Goal: Task Accomplishment & Management: Manage account settings

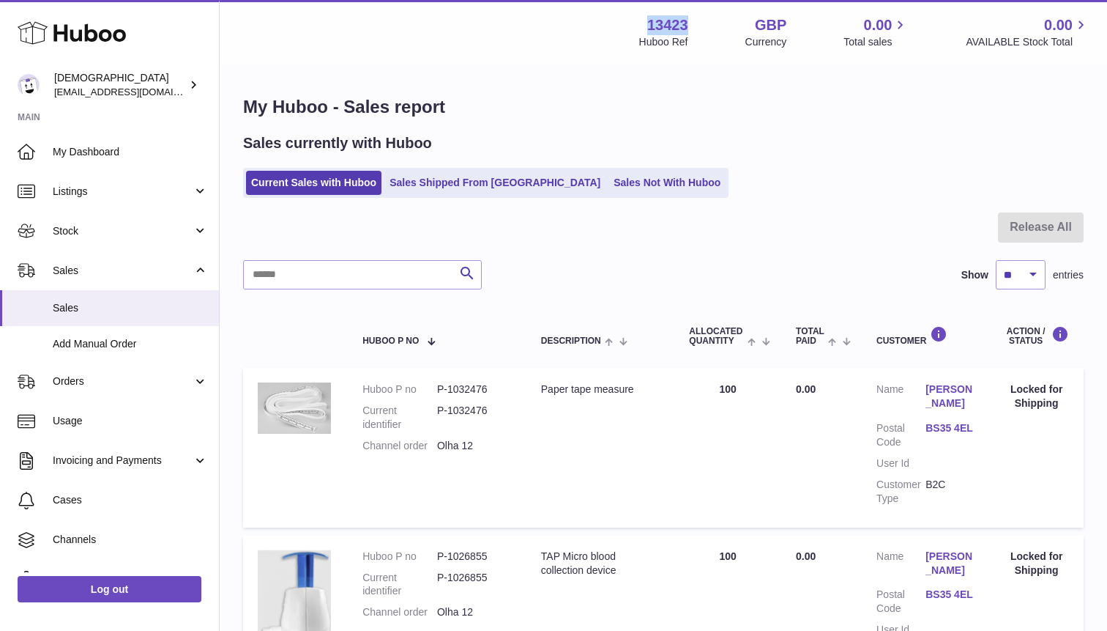
drag, startPoint x: 649, startPoint y: 26, endPoint x: 699, endPoint y: 30, distance: 49.9
click at [699, 30] on div "13423 Huboo Ref GBP Currency 0.00 Total sales 0.00 AVAILABLE Stock Total" at bounding box center [864, 32] width 450 height 34
copy strong "13423"
click at [119, 234] on span "Stock" at bounding box center [123, 231] width 140 height 14
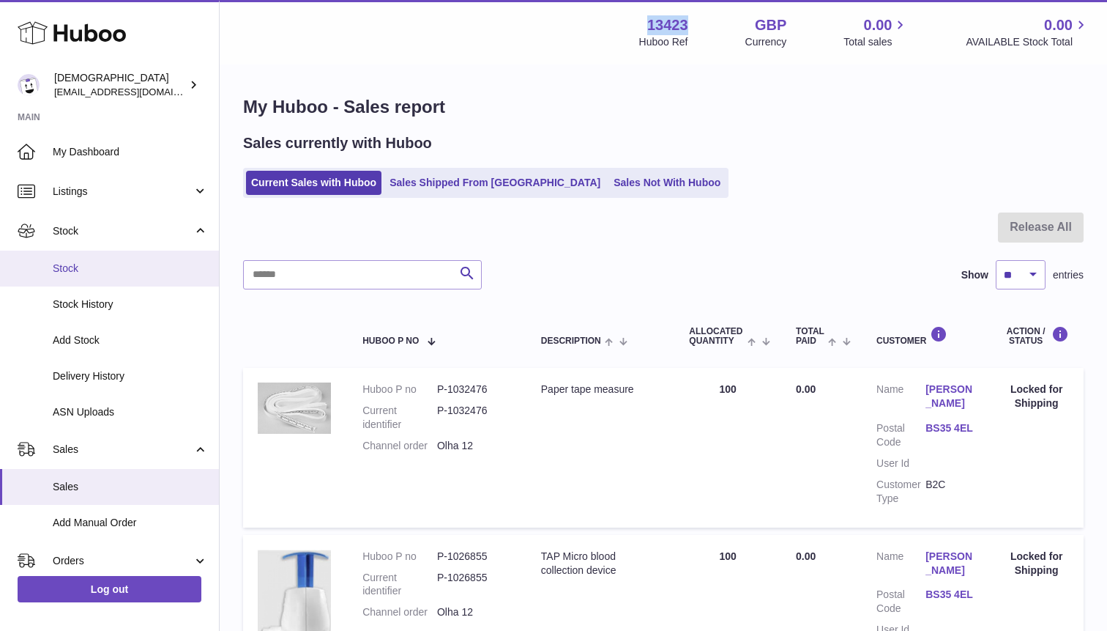
click at [109, 264] on span "Stock" at bounding box center [130, 268] width 155 height 14
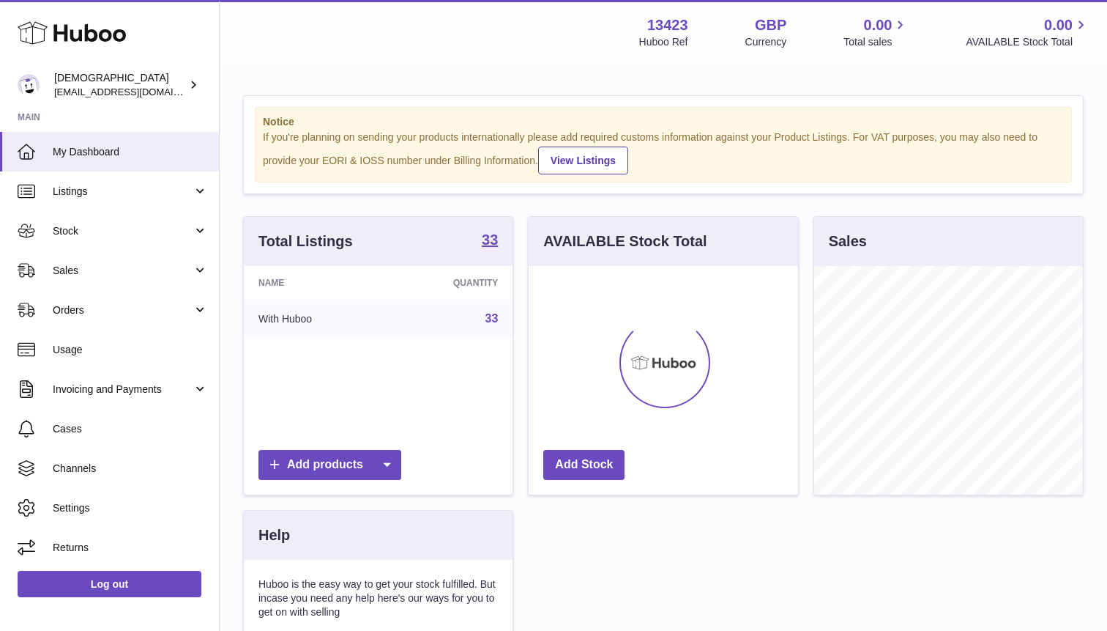
scroll to position [229, 269]
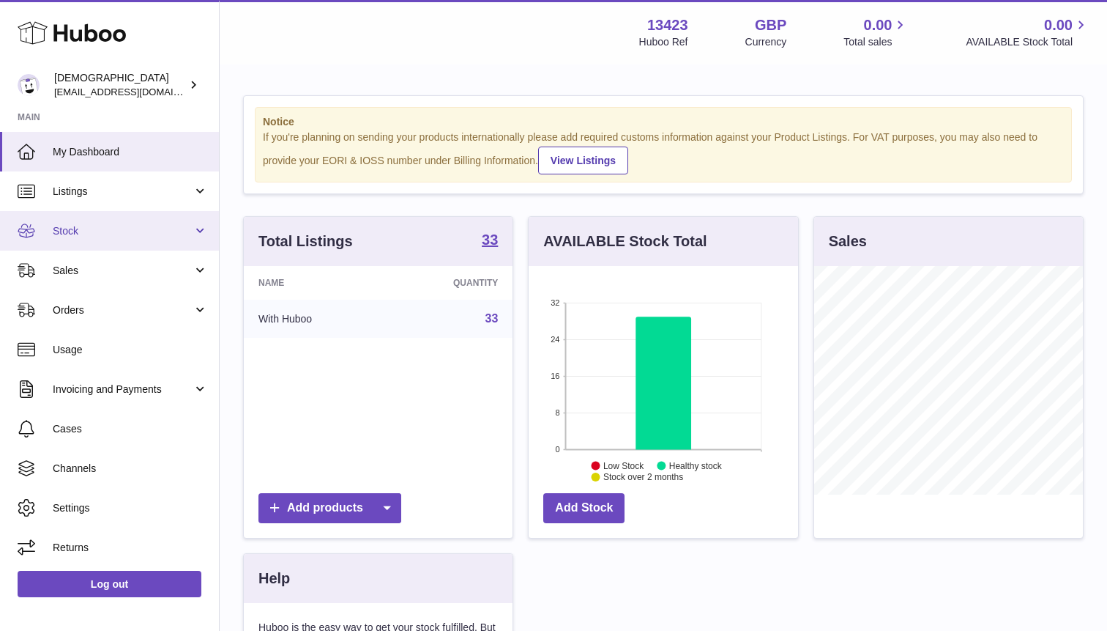
click at [101, 226] on span "Stock" at bounding box center [123, 231] width 140 height 14
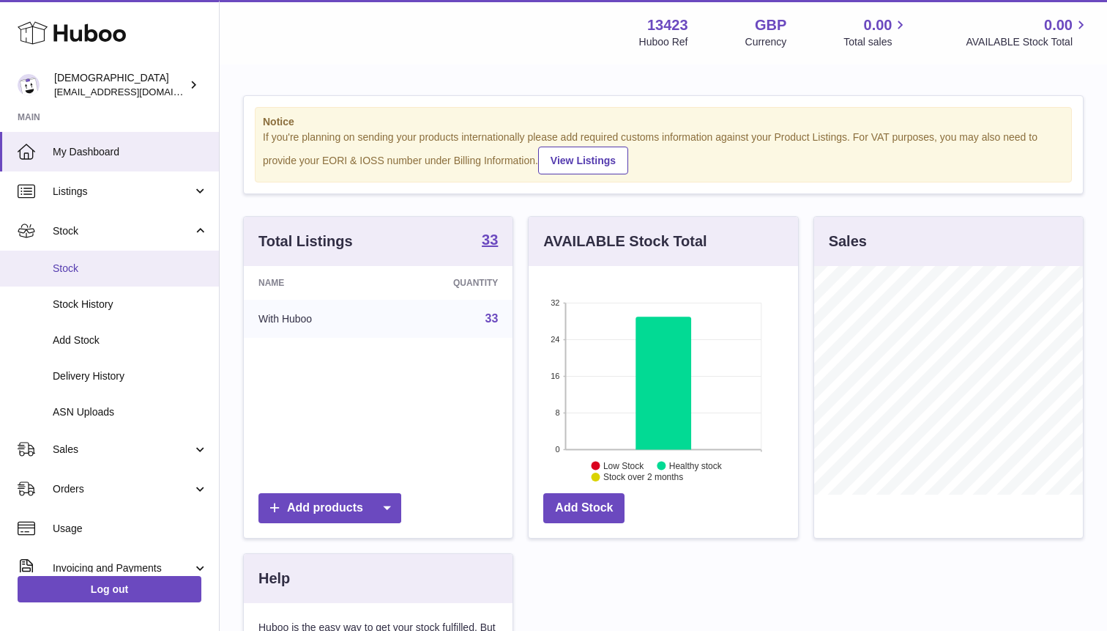
click at [100, 261] on span "Stock" at bounding box center [130, 268] width 155 height 14
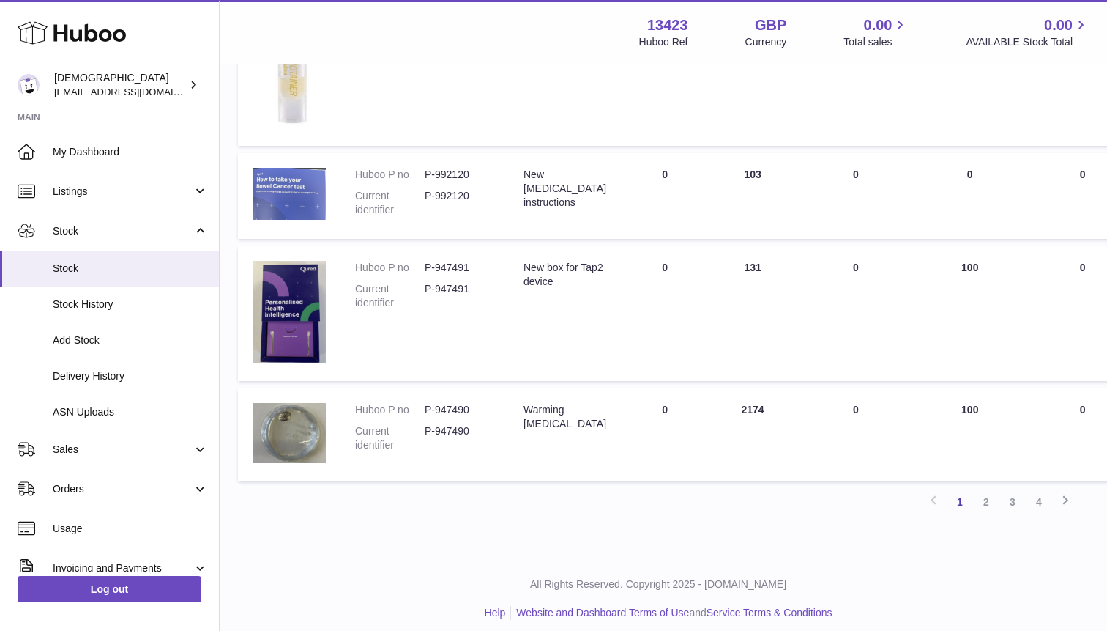
scroll to position [1010, 5]
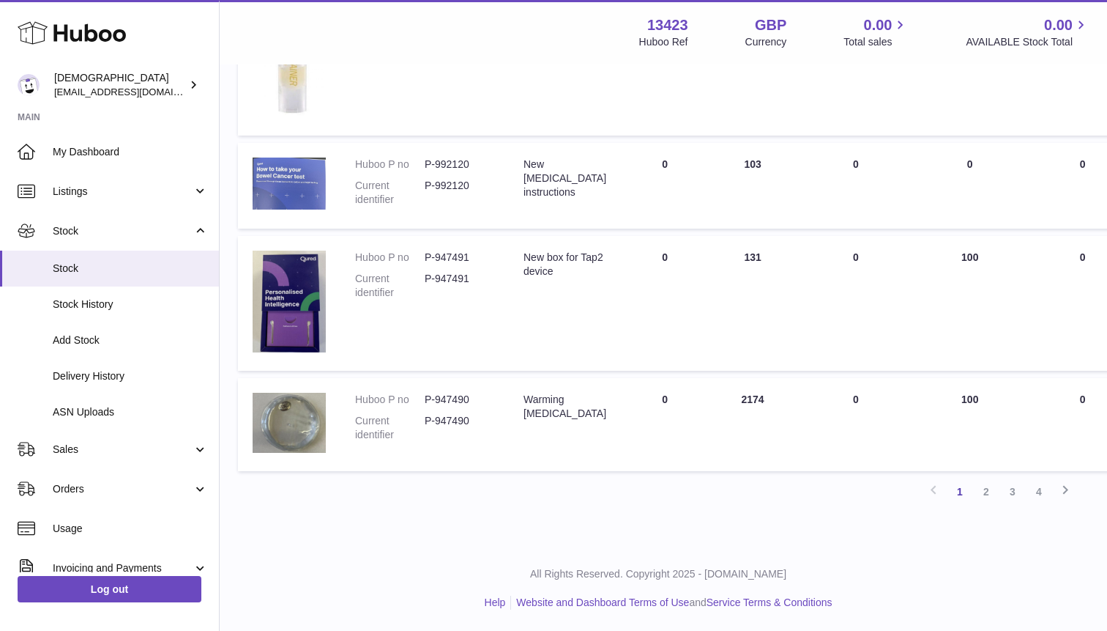
drag, startPoint x: 428, startPoint y: 400, endPoint x: 468, endPoint y: 400, distance: 40.3
click at [468, 400] on dd "P-947490" at bounding box center [460, 400] width 70 height 14
drag, startPoint x: 425, startPoint y: 398, endPoint x: 469, endPoint y: 400, distance: 44.0
click at [469, 400] on dd "P-947490" at bounding box center [460, 400] width 70 height 14
copy dd "P-947490"
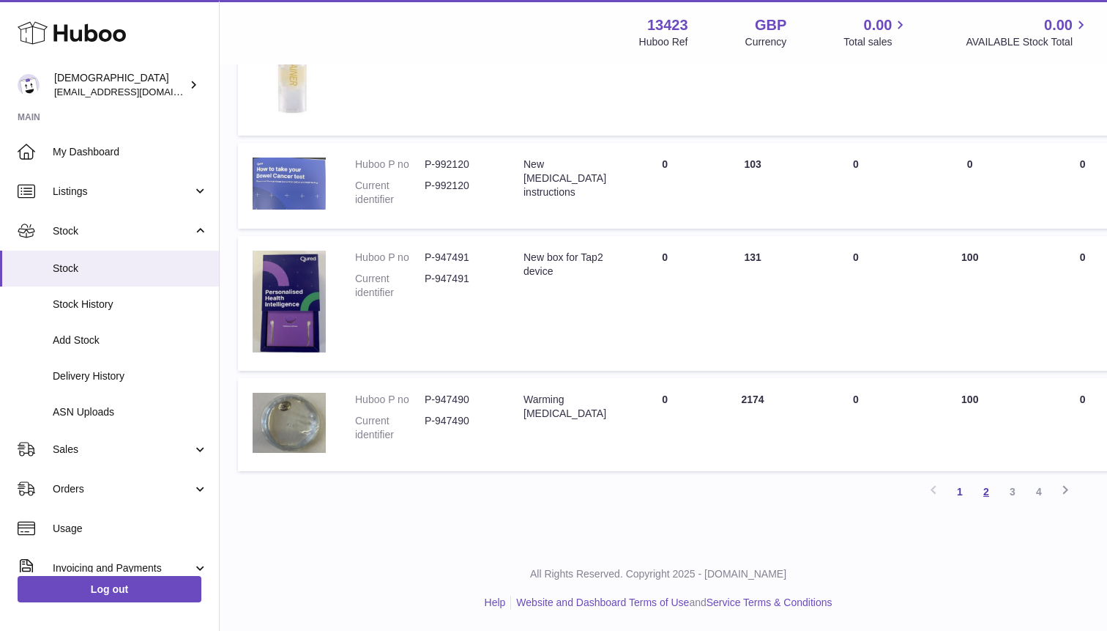
click at [985, 494] on link "2" at bounding box center [986, 491] width 26 height 26
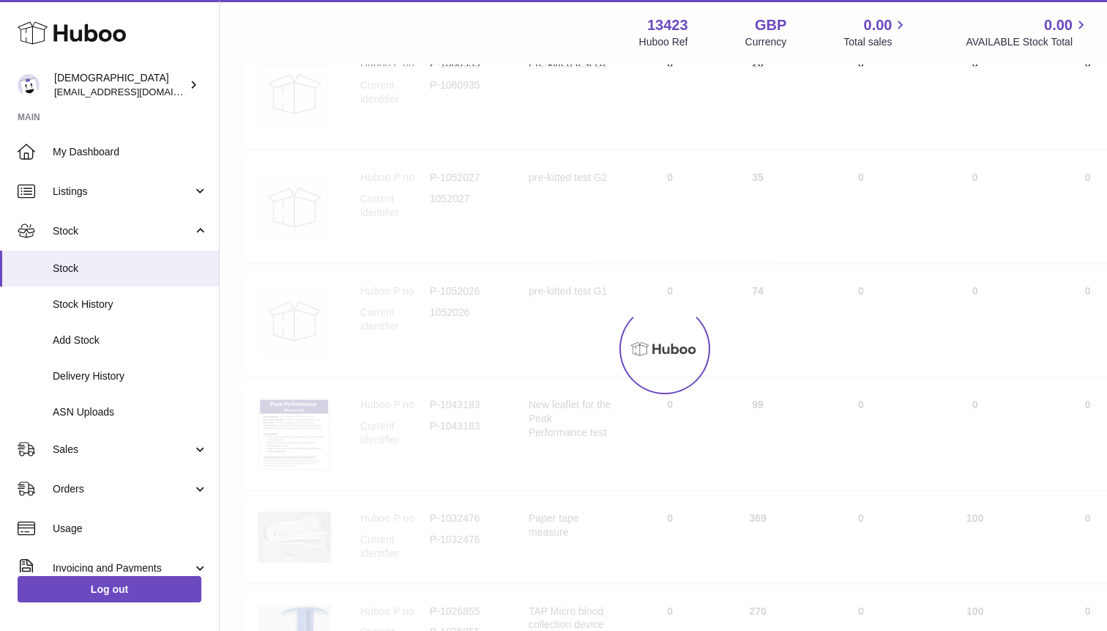
scroll to position [66, 0]
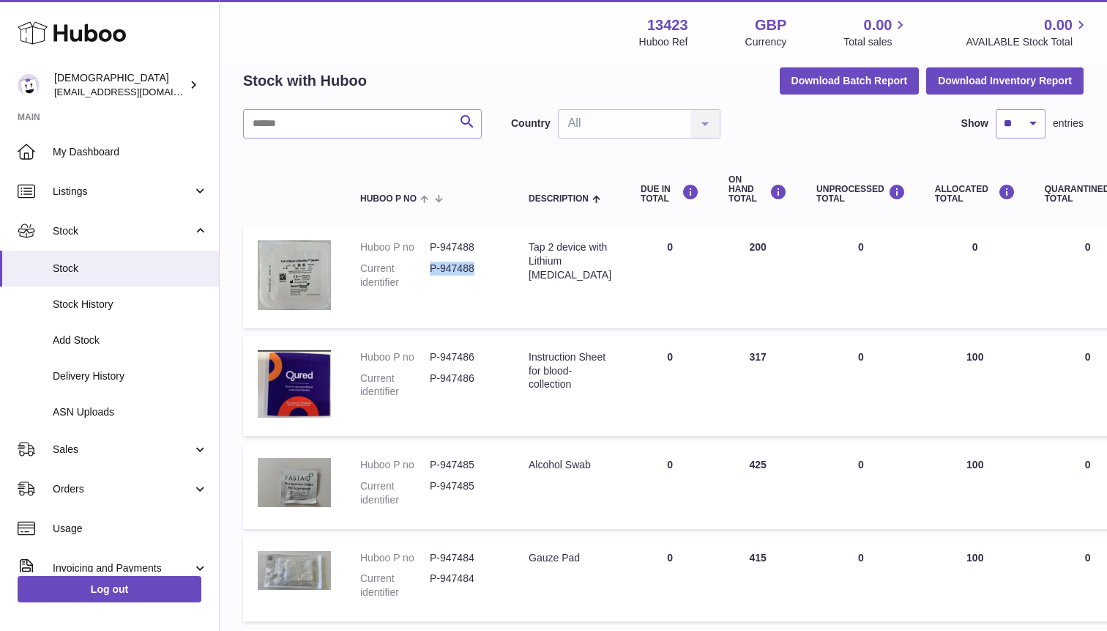
drag, startPoint x: 432, startPoint y: 270, endPoint x: 475, endPoint y: 270, distance: 43.2
click at [475, 270] on dd "P-947488" at bounding box center [465, 275] width 70 height 28
copy dd "P-947488"
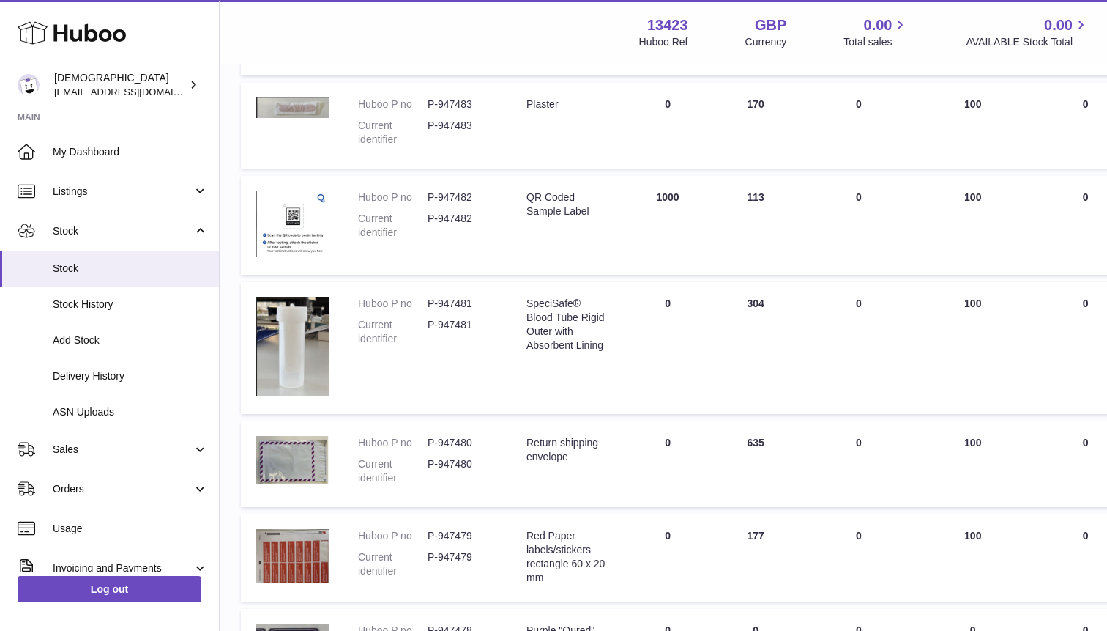
scroll to position [636, 2]
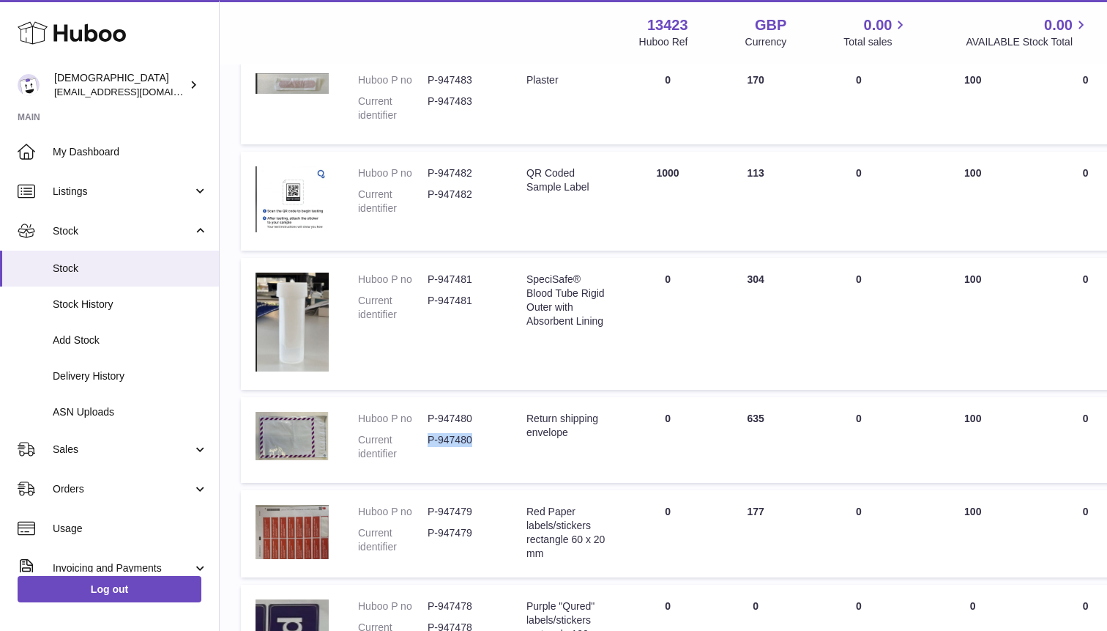
drag, startPoint x: 428, startPoint y: 440, endPoint x: 478, endPoint y: 442, distance: 49.8
click at [478, 442] on dd "P-947480" at bounding box center [463, 447] width 70 height 28
copy dd "P-947480"
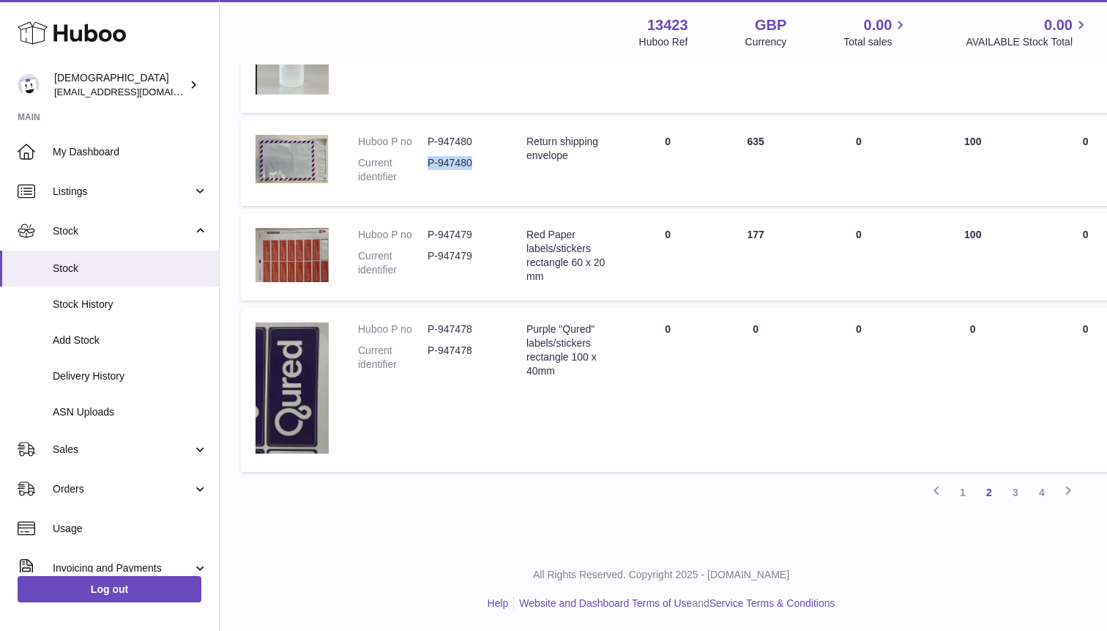
scroll to position [914, 2]
click at [1012, 492] on link "3" at bounding box center [1016, 491] width 26 height 26
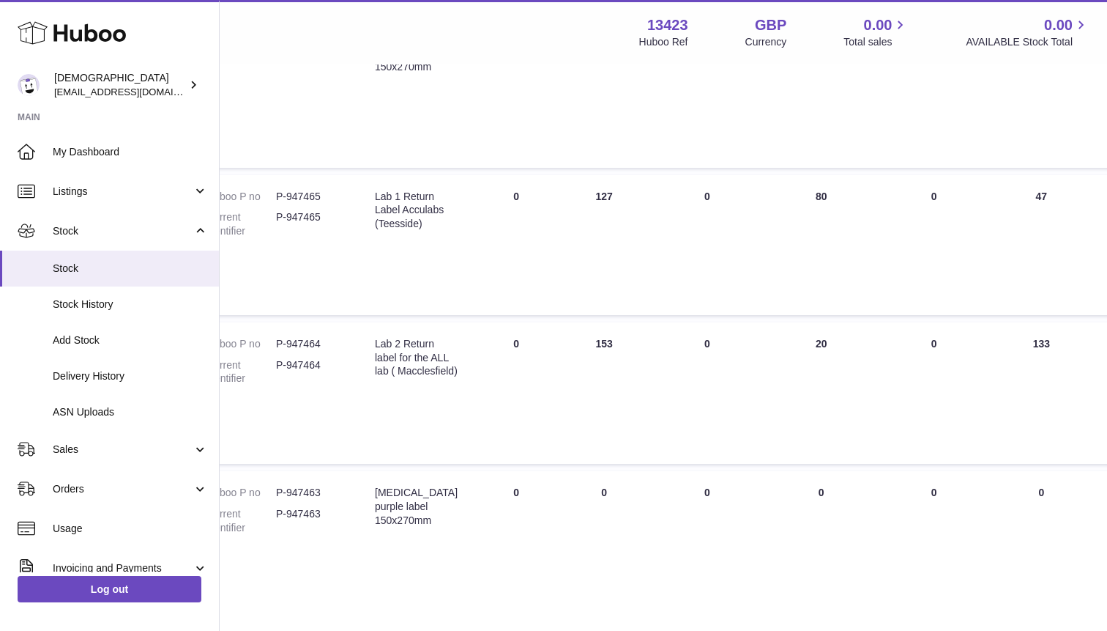
scroll to position [609, 0]
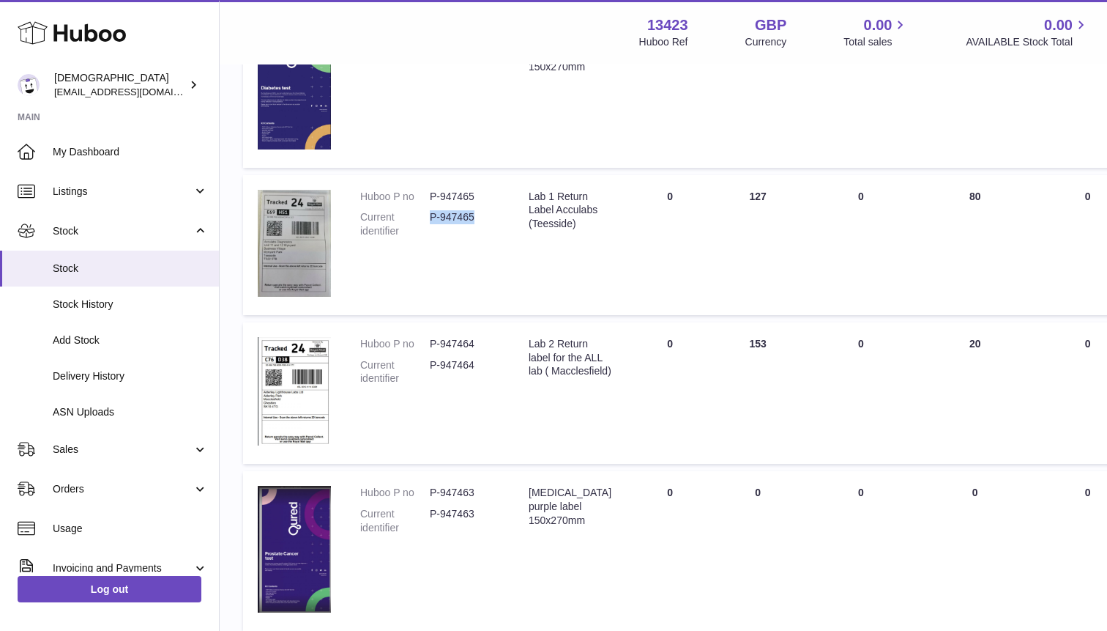
drag, startPoint x: 431, startPoint y: 218, endPoint x: 478, endPoint y: 219, distance: 46.2
click at [478, 219] on dd "P-947465" at bounding box center [465, 224] width 70 height 28
copy dd "P-947465"
click at [105, 442] on link "Sales" at bounding box center [109, 449] width 219 height 40
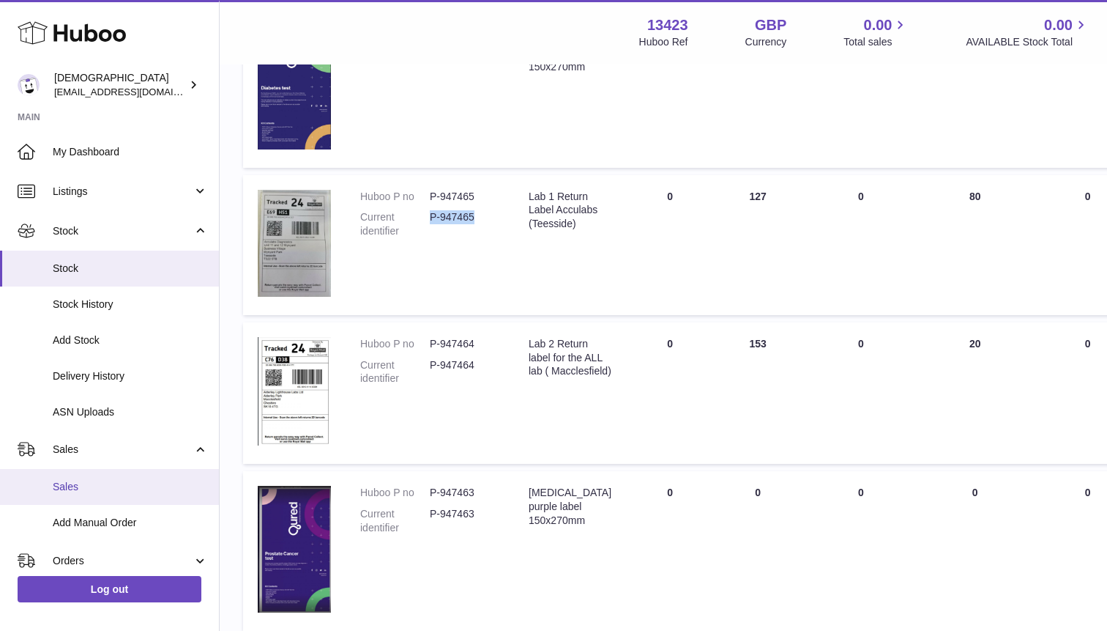
click at [100, 472] on link "Sales" at bounding box center [109, 487] width 219 height 36
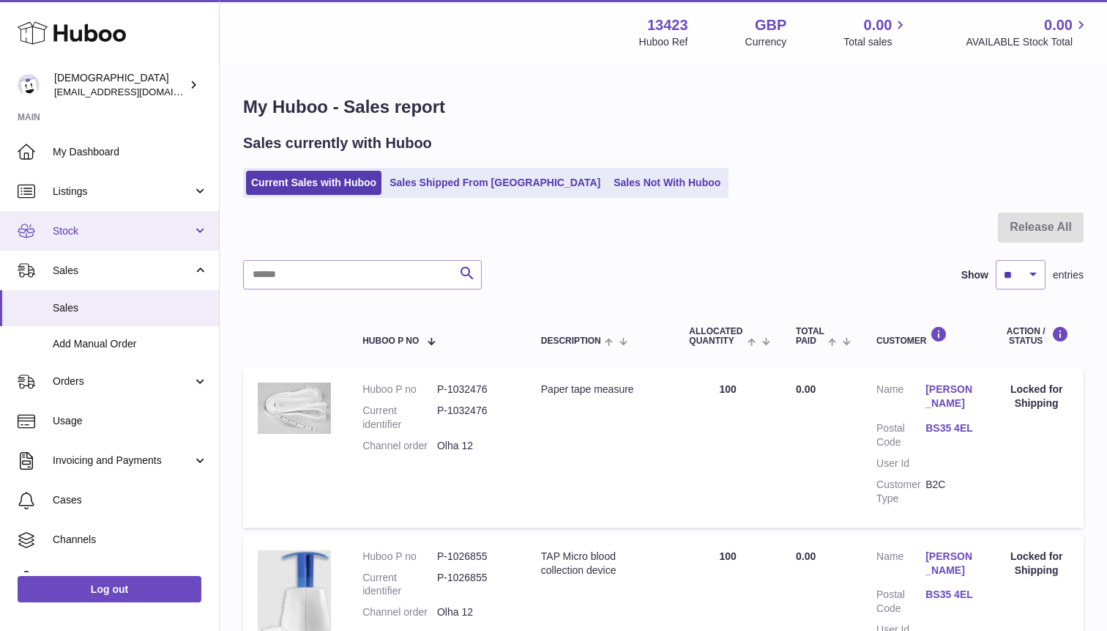
click at [106, 244] on link "Stock" at bounding box center [109, 231] width 219 height 40
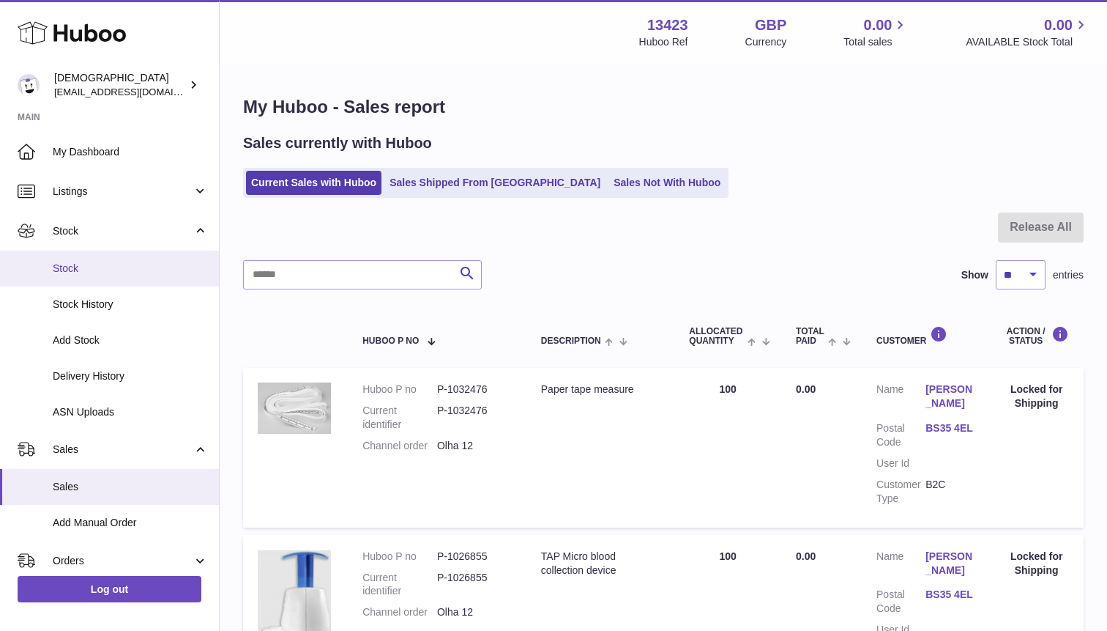
click at [106, 269] on span "Stock" at bounding box center [130, 268] width 155 height 14
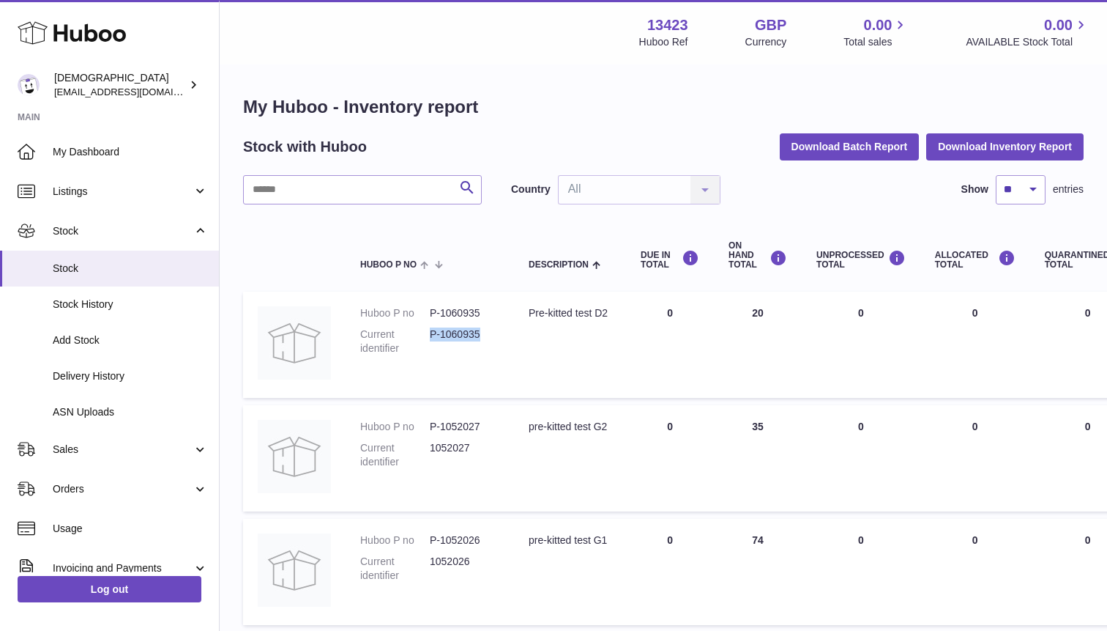
drag, startPoint x: 431, startPoint y: 336, endPoint x: 480, endPoint y: 337, distance: 49.8
click at [480, 337] on dd "P-1060935" at bounding box center [465, 341] width 70 height 28
copy dd "P-1060935"
click at [136, 201] on link "Listings" at bounding box center [109, 191] width 219 height 40
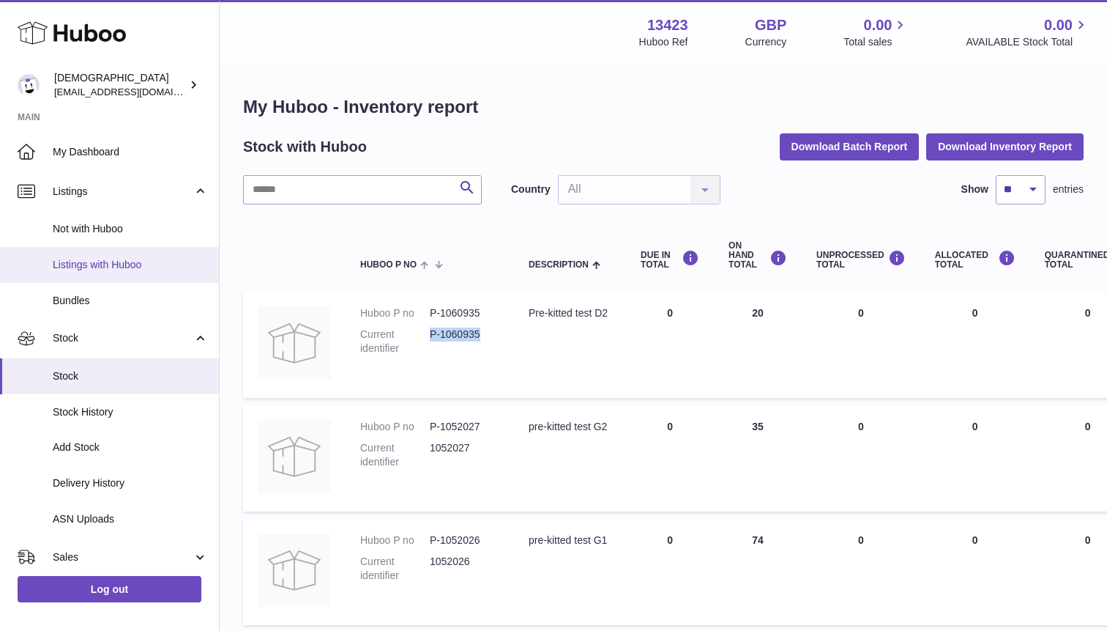
click at [138, 257] on link "Listings with Huboo" at bounding box center [109, 265] width 219 height 36
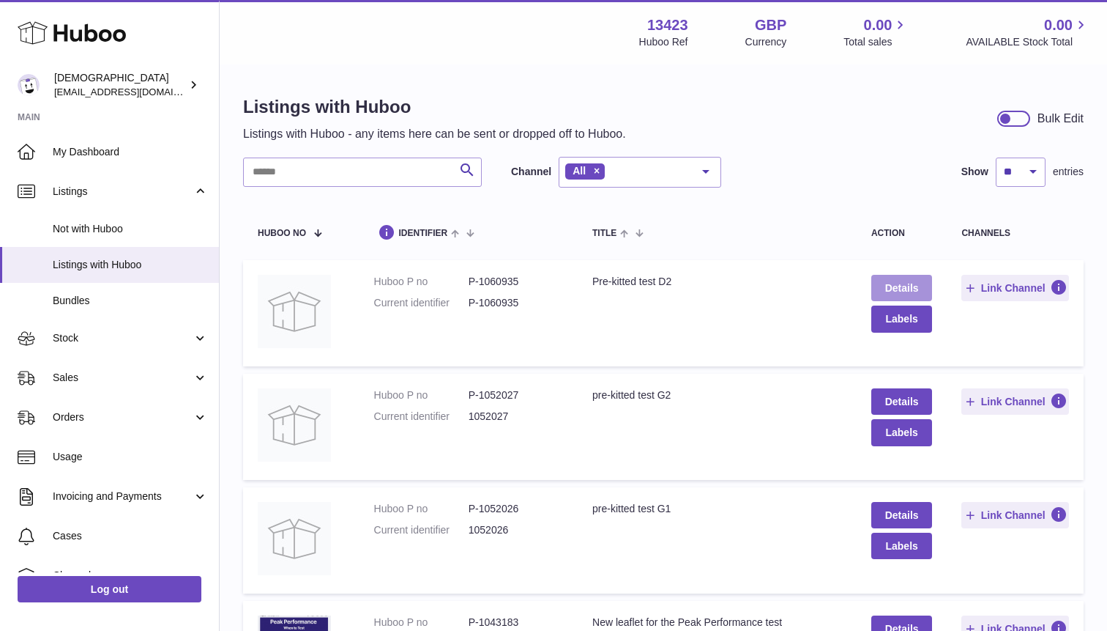
click at [896, 293] on link "Details" at bounding box center [903, 288] width 62 height 26
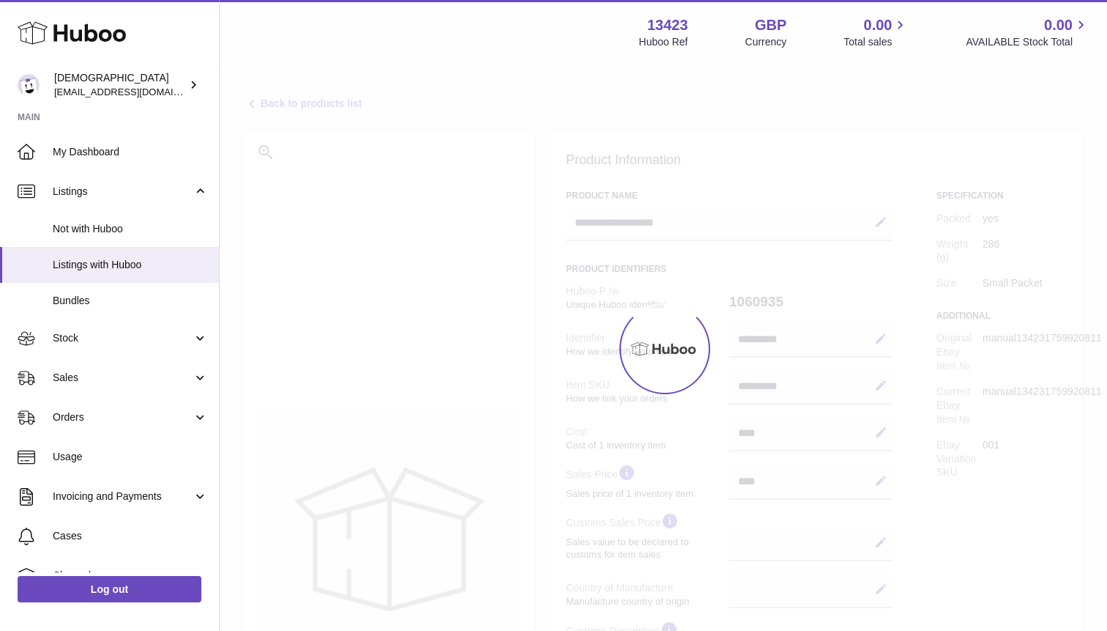
select select
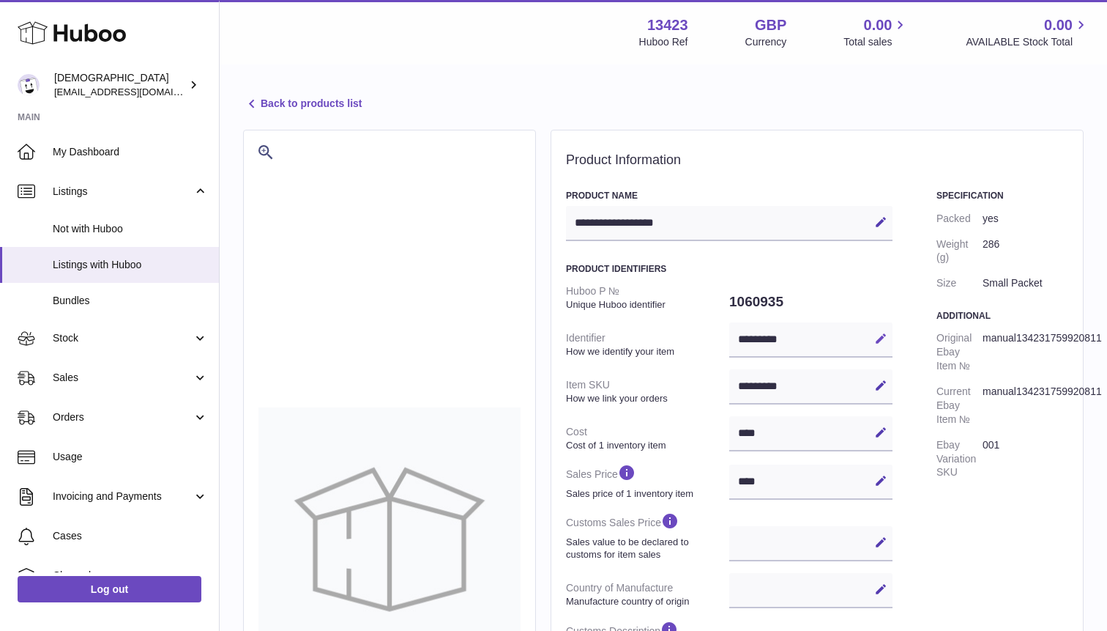
click at [881, 341] on icon at bounding box center [881, 338] width 13 height 13
click at [752, 339] on input "*********" at bounding box center [811, 339] width 163 height 35
click at [749, 333] on input "*********" at bounding box center [811, 339] width 163 height 35
type input "*******"
click at [881, 344] on icon at bounding box center [881, 338] width 13 height 13
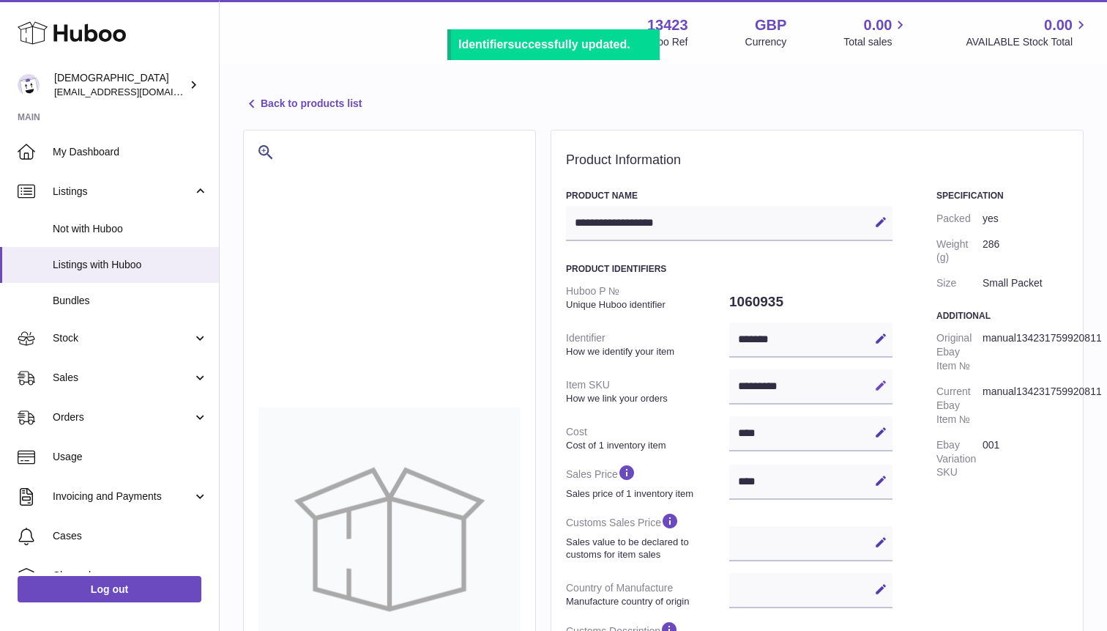
click at [883, 385] on icon at bounding box center [881, 385] width 13 height 13
click at [750, 383] on input "*********" at bounding box center [811, 386] width 163 height 35
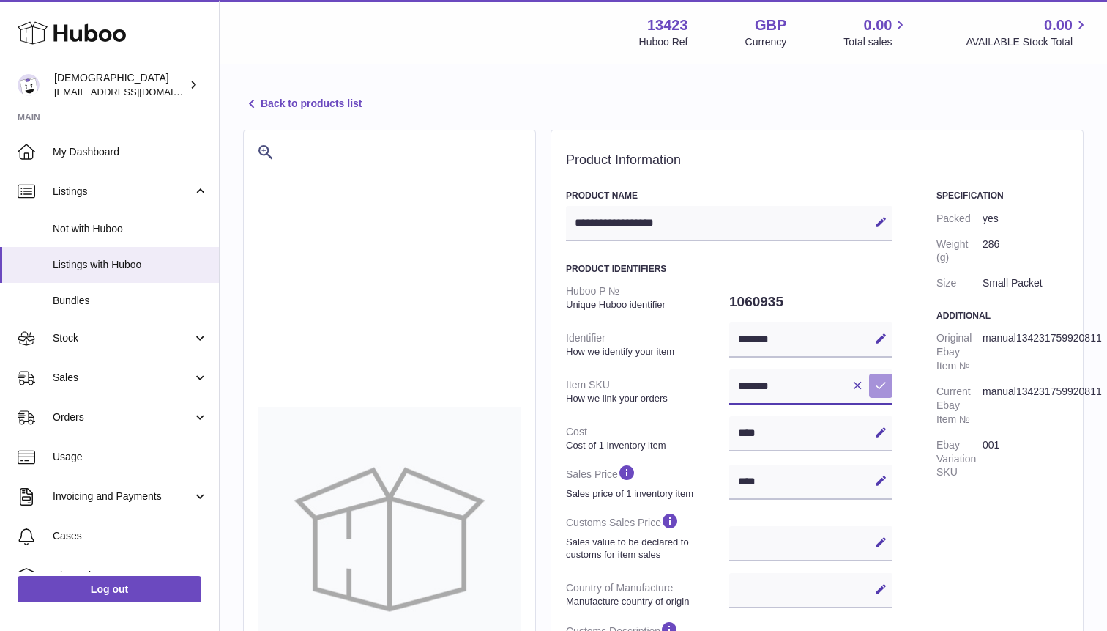
type input "*******"
click at [875, 387] on icon at bounding box center [881, 385] width 13 height 13
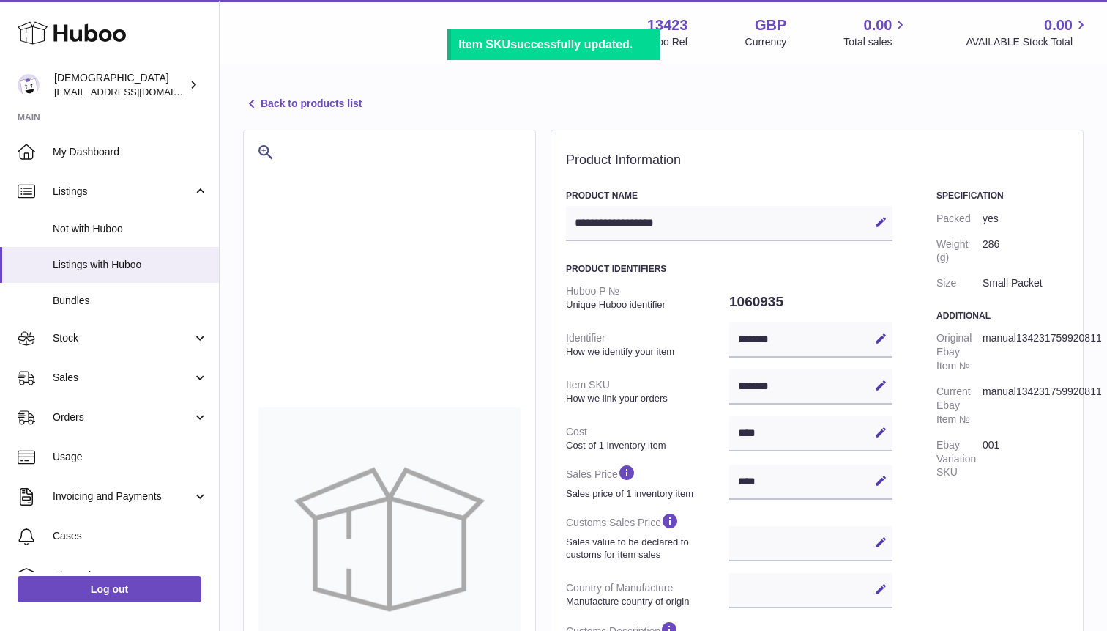
click at [739, 337] on div "******* Edit Cancel Save" at bounding box center [811, 339] width 163 height 35
drag, startPoint x: 737, startPoint y: 338, endPoint x: 791, endPoint y: 342, distance: 54.3
click at [791, 342] on div "******* Edit Cancel Save" at bounding box center [811, 339] width 163 height 35
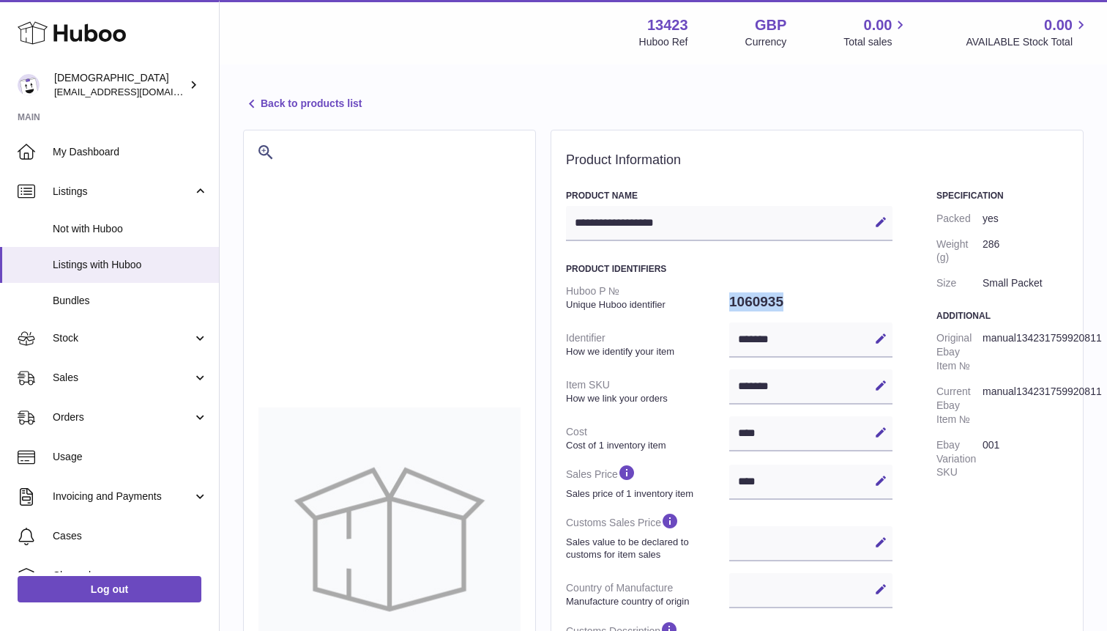
drag, startPoint x: 731, startPoint y: 301, endPoint x: 792, endPoint y: 304, distance: 60.9
click at [792, 304] on dd "1060935" at bounding box center [811, 301] width 163 height 31
copy dd "1060935"
click at [320, 99] on link "Back to products list" at bounding box center [302, 104] width 119 height 18
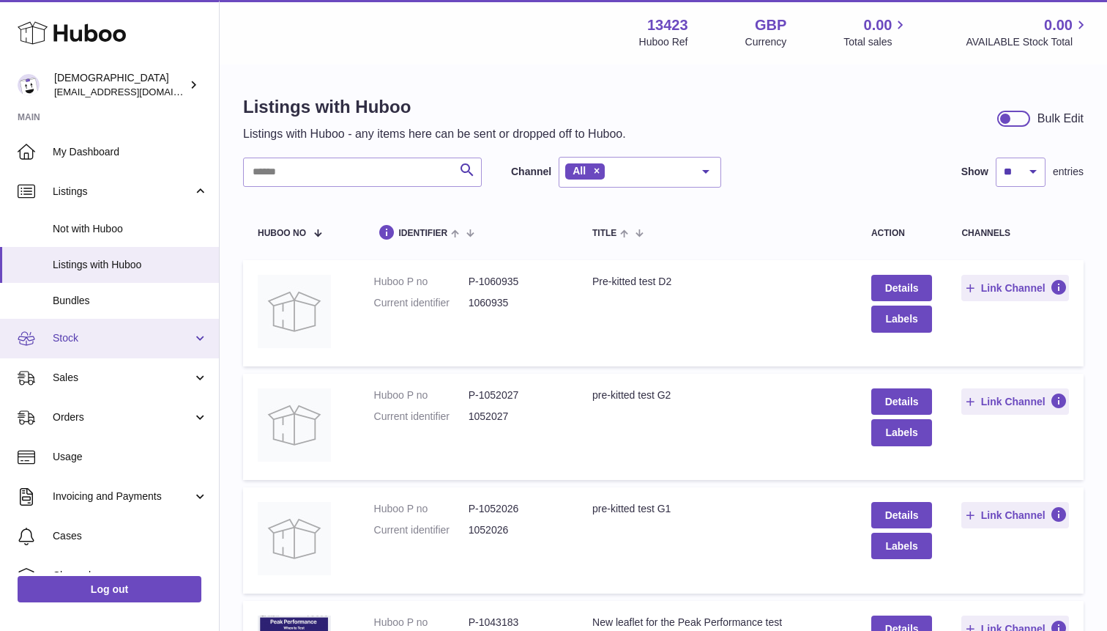
click at [79, 332] on span "Stock" at bounding box center [123, 338] width 140 height 14
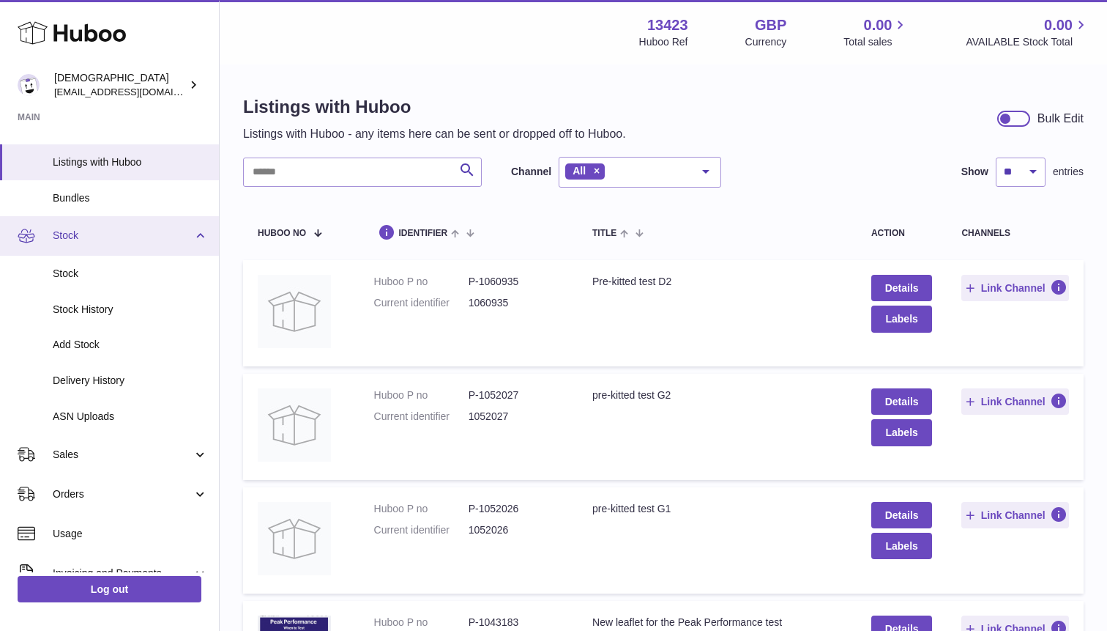
scroll to position [202, 0]
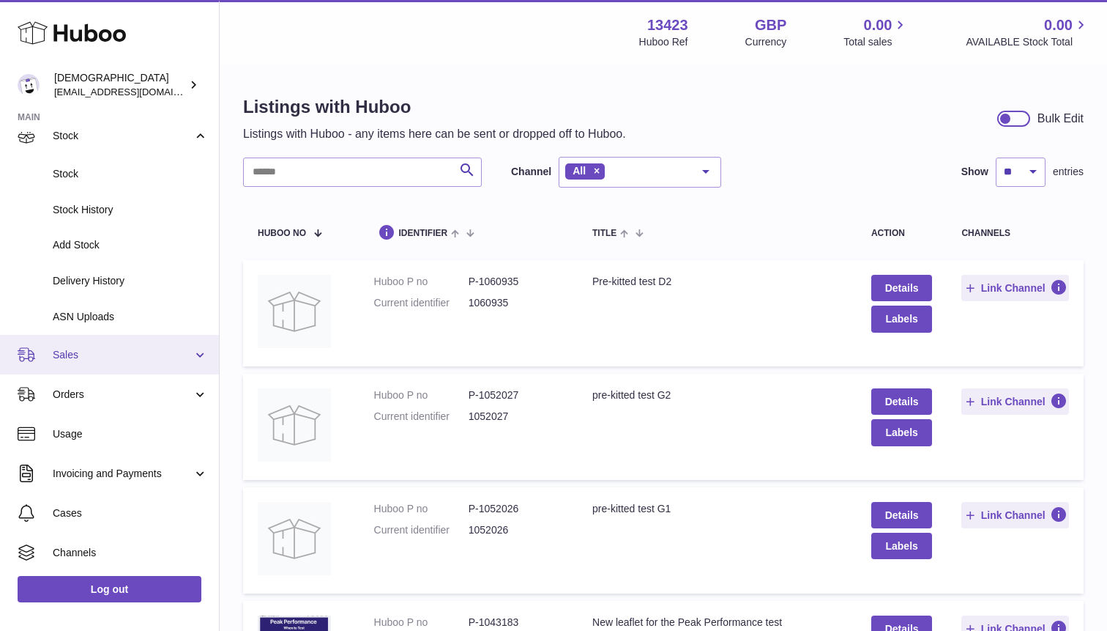
click at [76, 344] on link "Sales" at bounding box center [109, 355] width 219 height 40
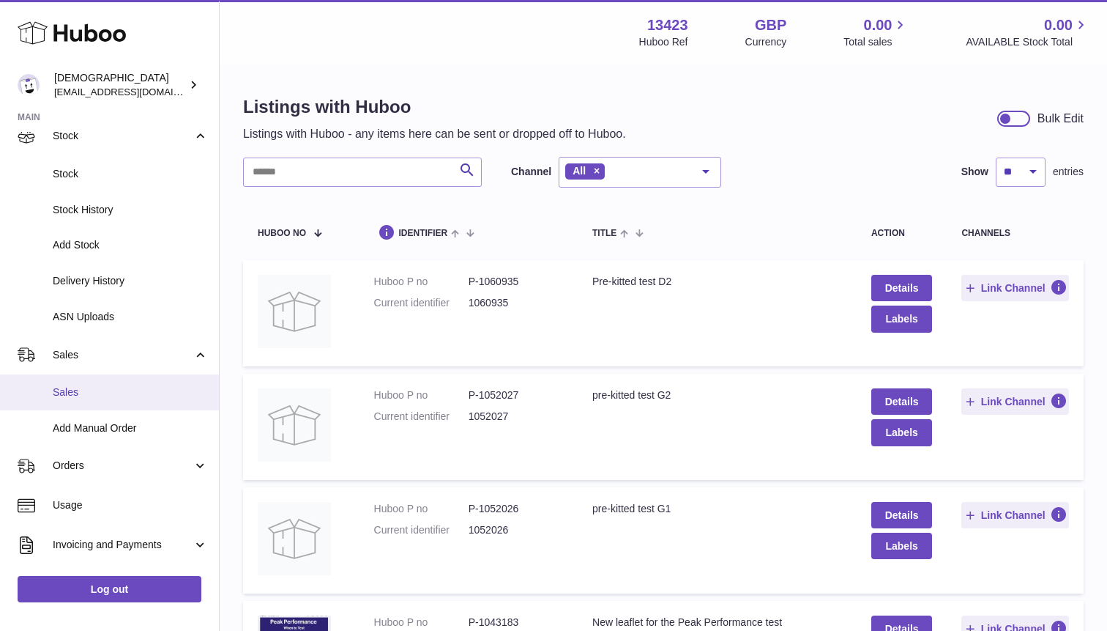
click at [77, 380] on link "Sales" at bounding box center [109, 392] width 219 height 36
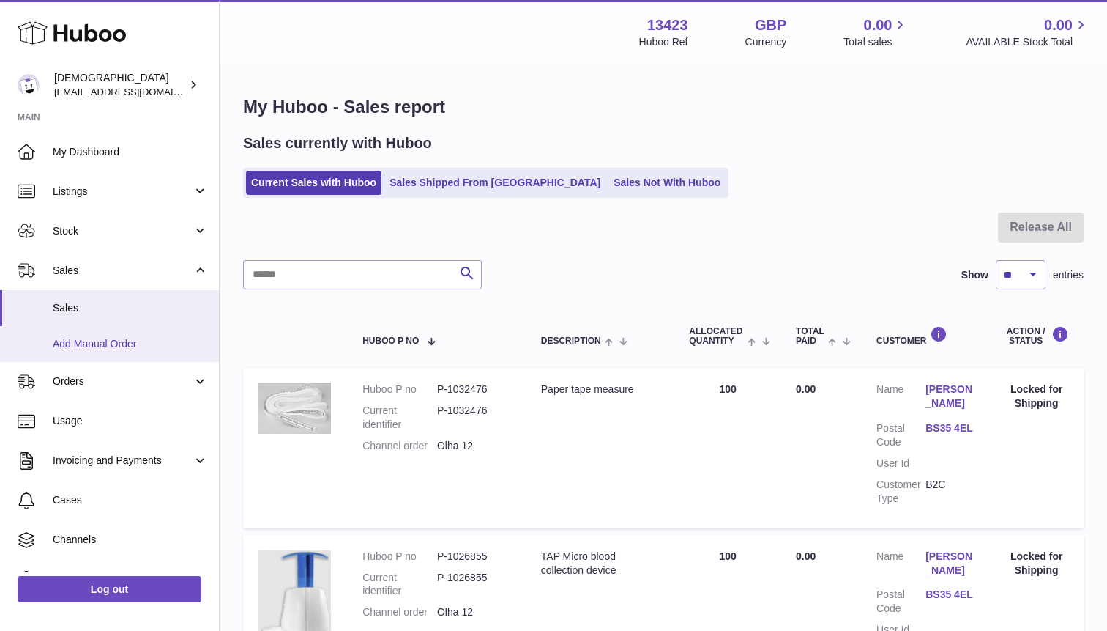
click at [122, 349] on span "Add Manual Order" at bounding box center [130, 344] width 155 height 14
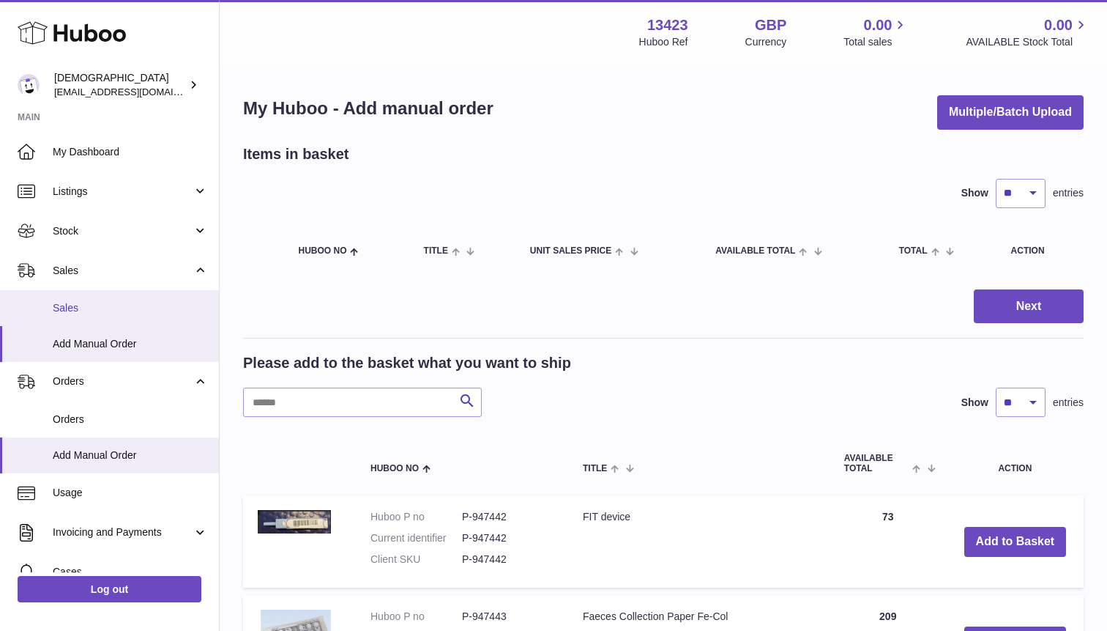
click at [95, 308] on span "Sales" at bounding box center [130, 308] width 155 height 14
